Goal: Information Seeking & Learning: Learn about a topic

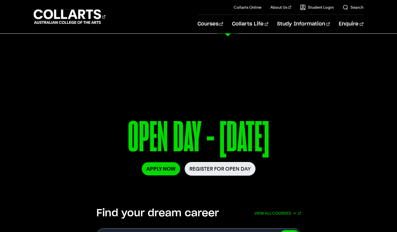
scroll to position [13, 0]
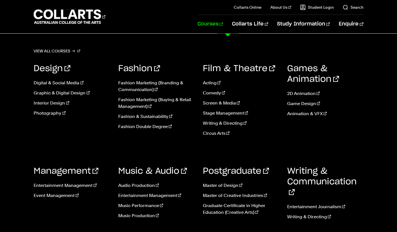
click at [226, 122] on link "Writing & Directing" at bounding box center [241, 123] width 76 height 7
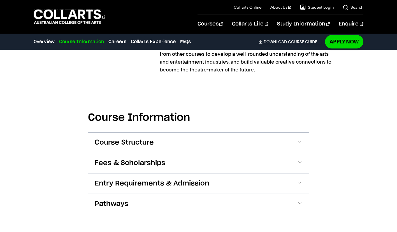
scroll to position [562, 0]
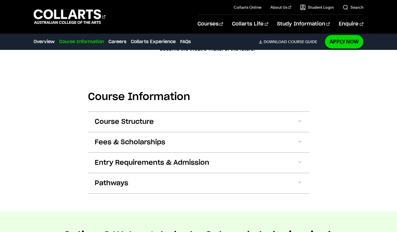
click at [212, 167] on button "Entry Requirements & Admission" at bounding box center [198, 163] width 221 height 20
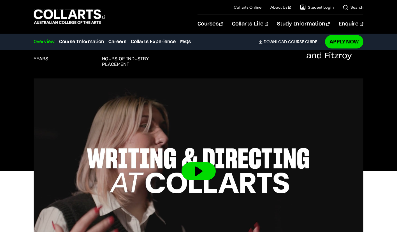
scroll to position [146, 0]
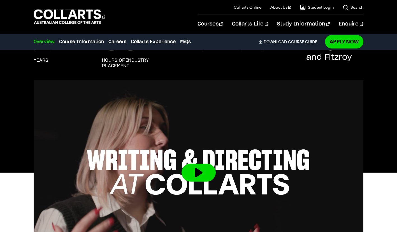
click at [208, 176] on button at bounding box center [198, 172] width 34 height 18
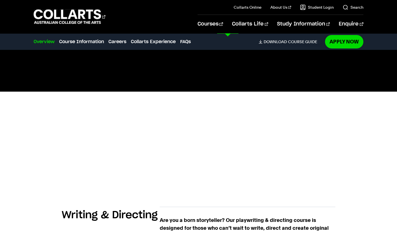
scroll to position [228, 0]
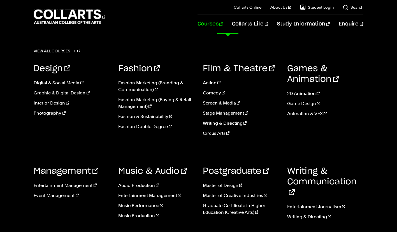
click at [325, 203] on link "Entertainment Journalism" at bounding box center [325, 206] width 76 height 7
click at [311, 213] on link "Writing & Directing" at bounding box center [325, 216] width 76 height 7
click at [225, 122] on link "Writing & Directing" at bounding box center [241, 123] width 76 height 7
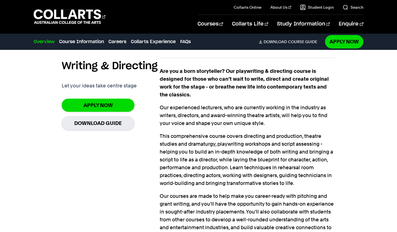
scroll to position [376, 0]
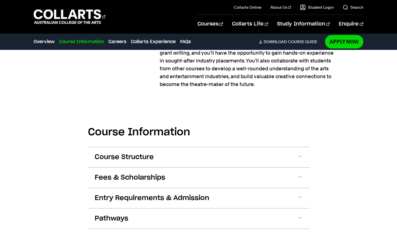
click at [235, 156] on button "Course Structure" at bounding box center [198, 157] width 221 height 20
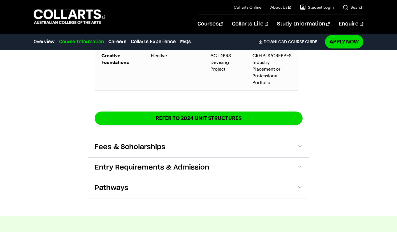
scroll to position [956, 0]
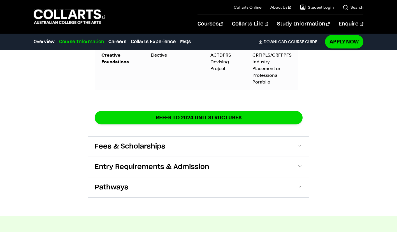
click at [254, 146] on button "Fees & Scholarships" at bounding box center [198, 146] width 221 height 20
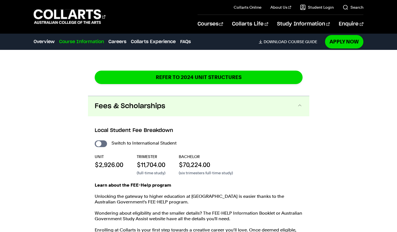
scroll to position [1035, 0]
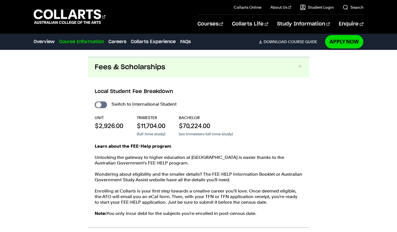
click at [239, 61] on button "Fees & Scholarships" at bounding box center [198, 67] width 221 height 20
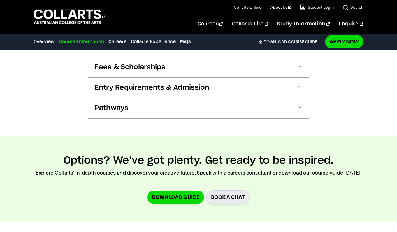
click at [237, 79] on button "Entry Requirements & Admission" at bounding box center [198, 88] width 221 height 20
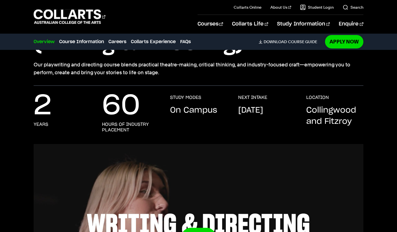
scroll to position [82, 0]
